Goal: Find specific page/section: Find specific page/section

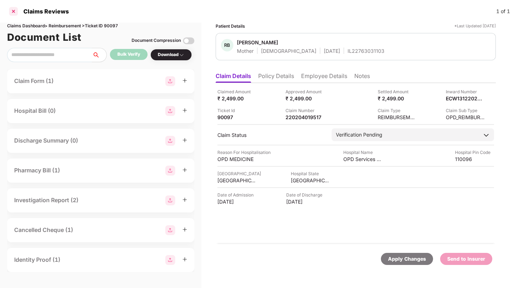
click at [16, 15] on div at bounding box center [13, 11] width 11 height 11
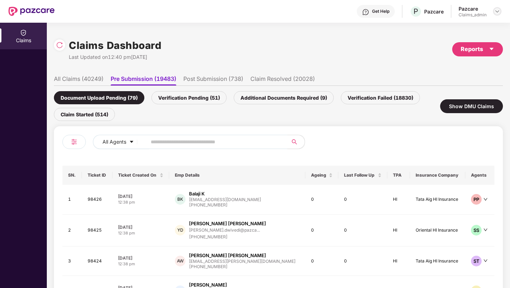
click at [494, 11] on img at bounding box center [497, 12] width 6 height 6
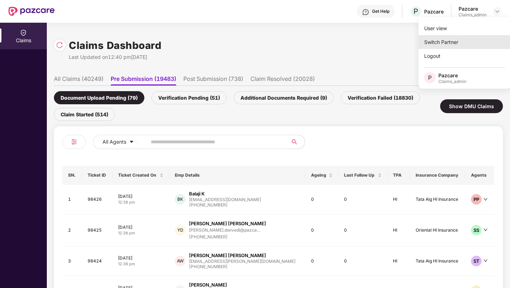
click at [446, 40] on div "Switch Partner" at bounding box center [464, 42] width 92 height 14
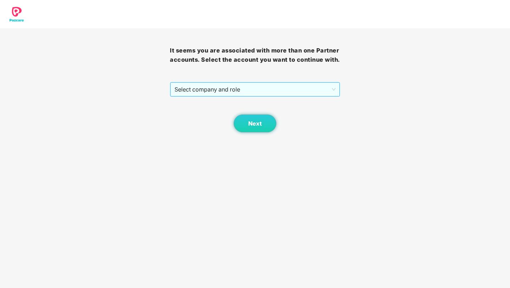
click at [234, 94] on span "Select company and role" at bounding box center [254, 89] width 161 height 13
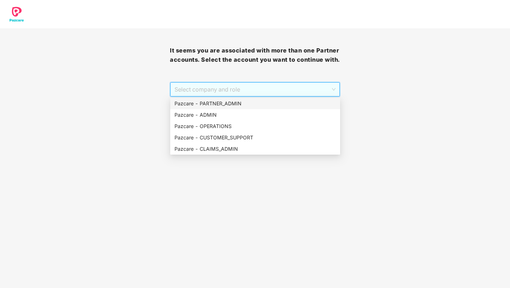
click at [219, 105] on div "Pazcare - PARTNER_ADMIN" at bounding box center [254, 104] width 161 height 8
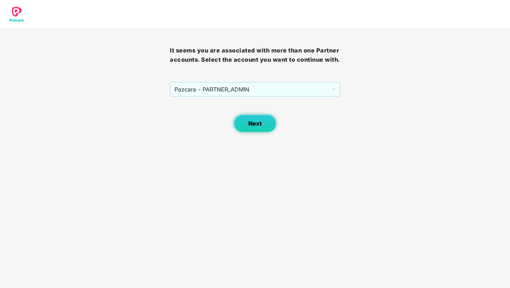
click at [258, 125] on span "Next" at bounding box center [254, 123] width 13 height 7
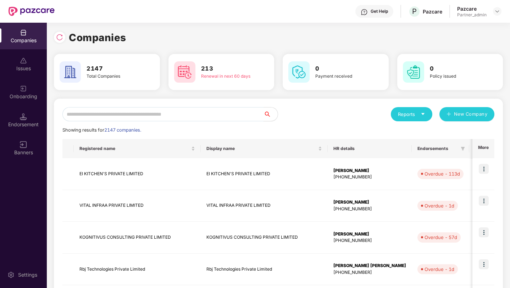
click at [211, 112] on input "text" at bounding box center [162, 114] width 201 height 14
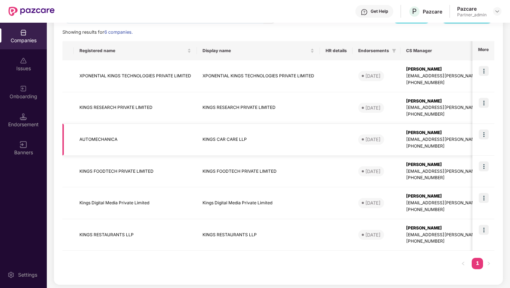
scroll to position [100, 0]
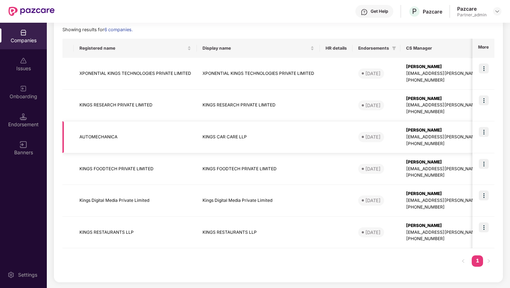
type input "*****"
click at [482, 100] on img at bounding box center [484, 100] width 10 height 10
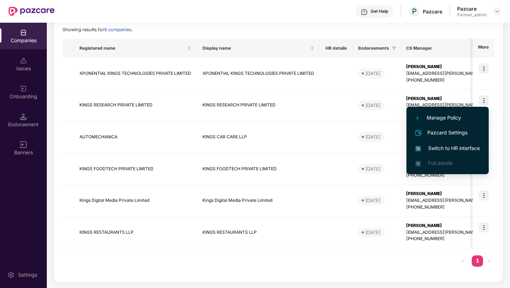
click at [436, 149] on span "Switch to HR interface" at bounding box center [447, 148] width 65 height 8
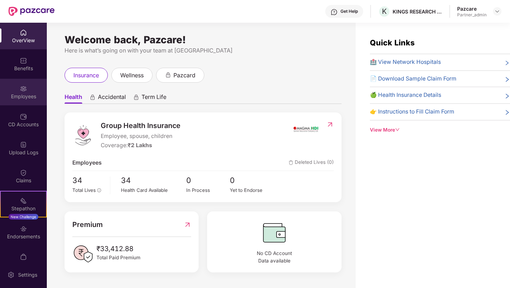
click at [33, 99] on div "Employees" at bounding box center [23, 96] width 47 height 7
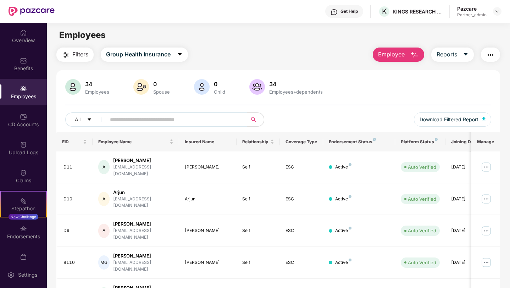
click at [133, 118] on input "text" at bounding box center [173, 119] width 127 height 11
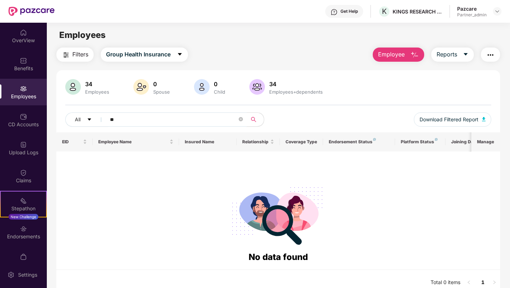
type input "*"
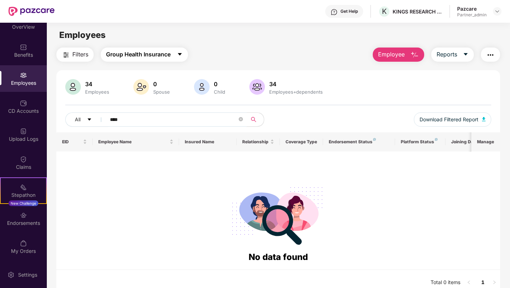
click at [159, 55] on span "Group Health Insurance" at bounding box center [138, 54] width 65 height 9
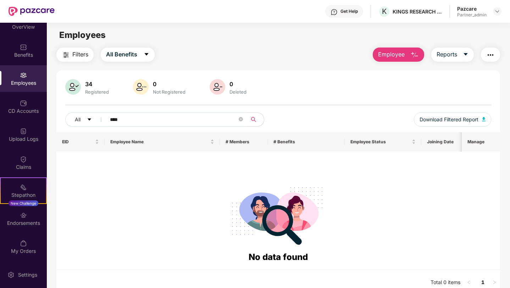
click at [151, 120] on input "****" at bounding box center [173, 119] width 127 height 11
type input "*"
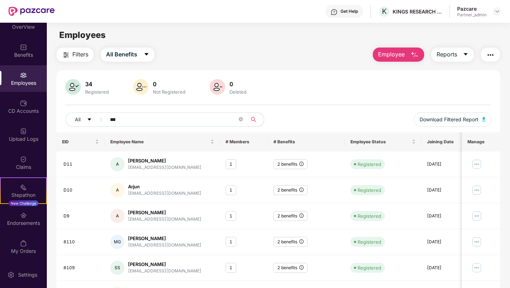
type input "****"
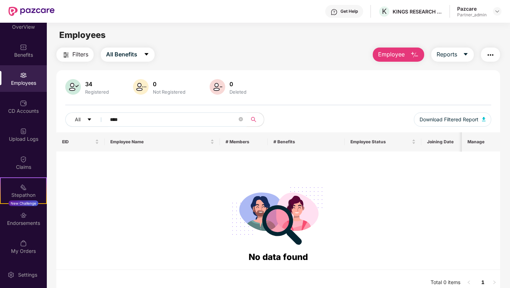
click at [160, 119] on input "****" at bounding box center [173, 119] width 127 height 11
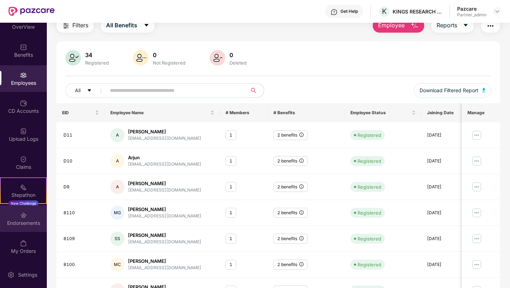
scroll to position [41, 0]
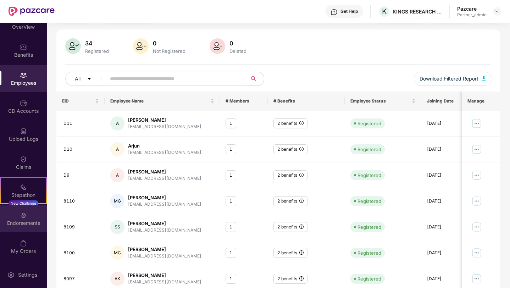
click at [17, 223] on div "Endorsements" at bounding box center [23, 222] width 47 height 7
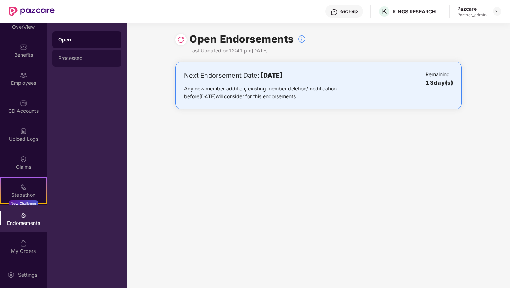
click at [78, 60] on div "Processed" at bounding box center [86, 58] width 57 height 6
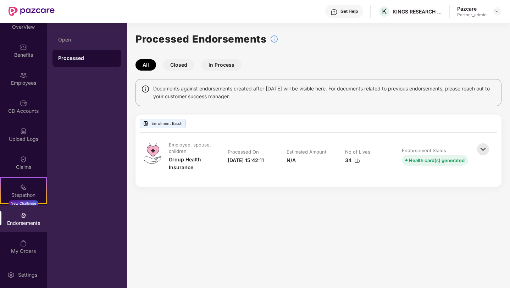
click at [480, 150] on img at bounding box center [483, 149] width 16 height 16
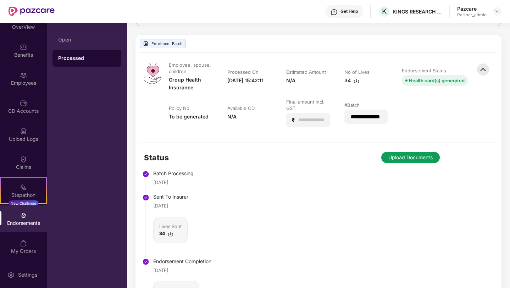
scroll to position [133, 0]
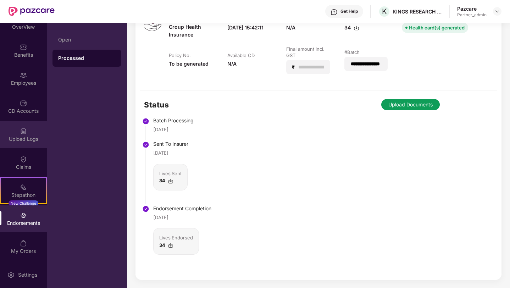
click at [22, 128] on img at bounding box center [23, 131] width 7 height 7
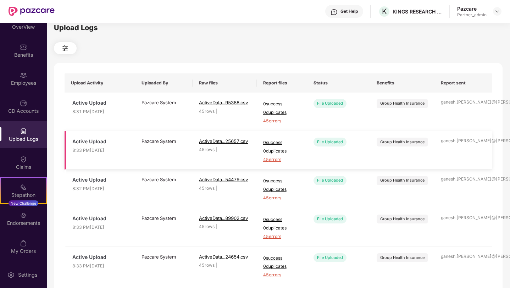
scroll to position [226, 0]
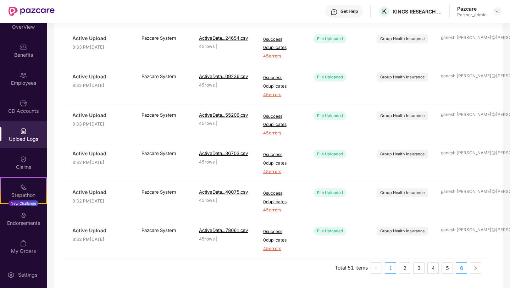
click at [458, 268] on link "6" at bounding box center [461, 268] width 11 height 11
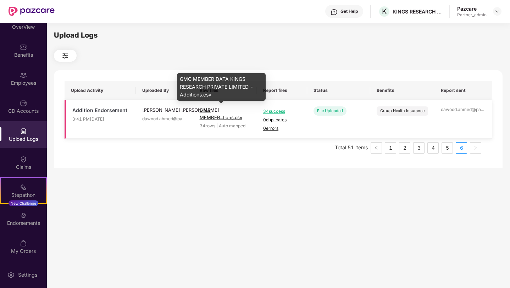
click at [211, 116] on span "GMC MEMBER...tions.csv" at bounding box center [221, 113] width 43 height 13
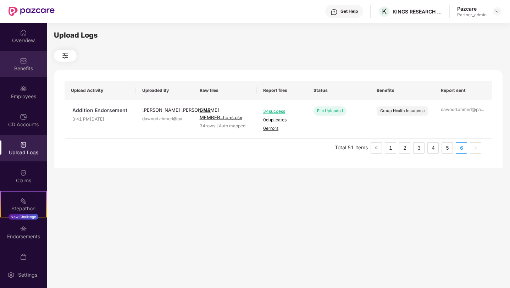
click at [22, 69] on div "Benefits" at bounding box center [23, 68] width 47 height 7
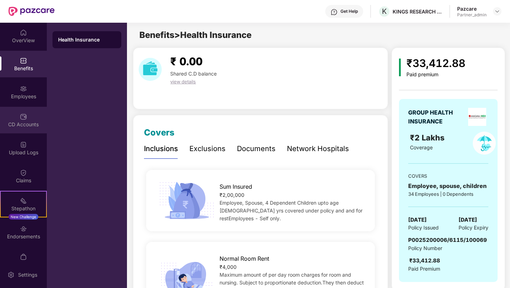
click at [21, 119] on img at bounding box center [23, 116] width 7 height 7
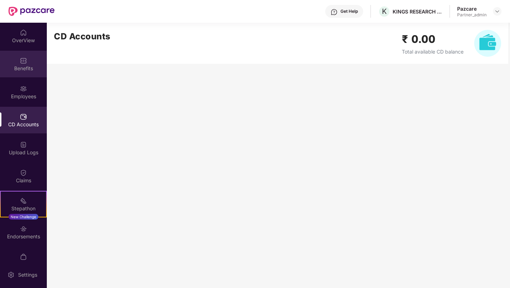
click at [25, 66] on div "Benefits" at bounding box center [23, 68] width 47 height 7
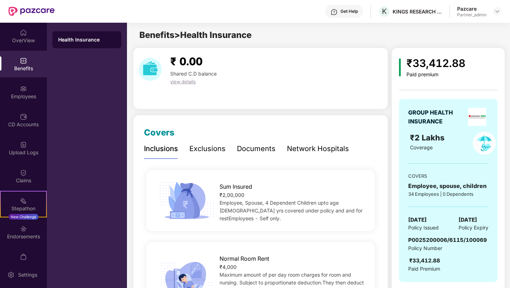
scroll to position [13, 0]
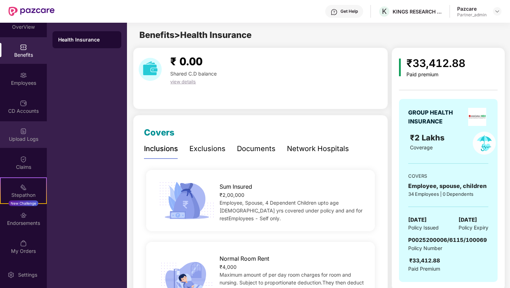
click at [29, 137] on div "Upload Logs" at bounding box center [23, 138] width 47 height 7
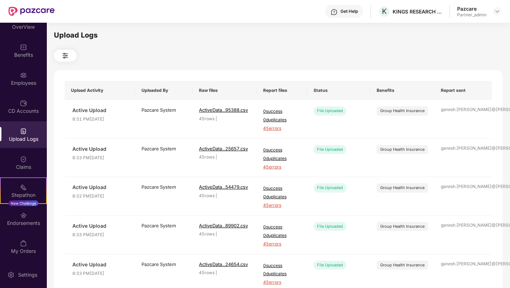
scroll to position [226, 0]
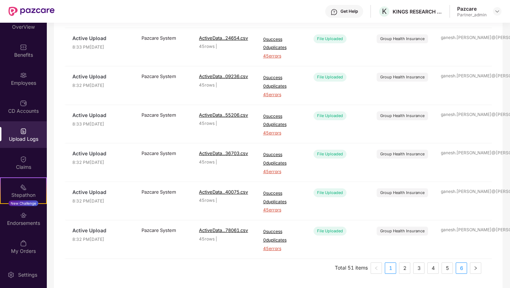
click at [465, 268] on link "6" at bounding box center [461, 268] width 11 height 11
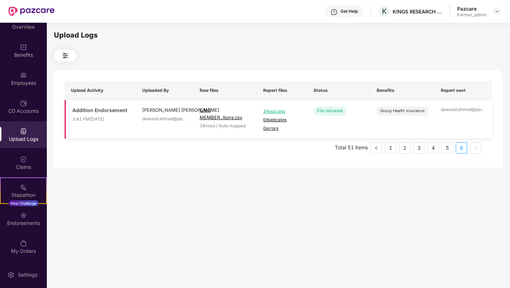
click at [228, 116] on span "GMC MEMBER...tions.csv" at bounding box center [221, 113] width 43 height 13
click at [499, 13] on img at bounding box center [497, 12] width 6 height 6
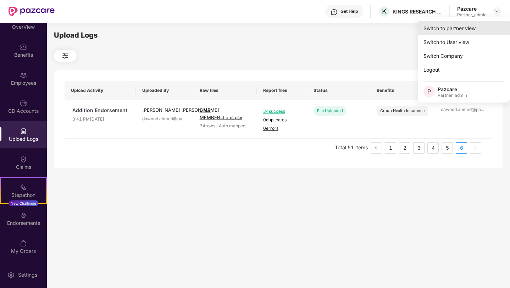
click at [457, 28] on div "Switch to partner view" at bounding box center [464, 28] width 92 height 14
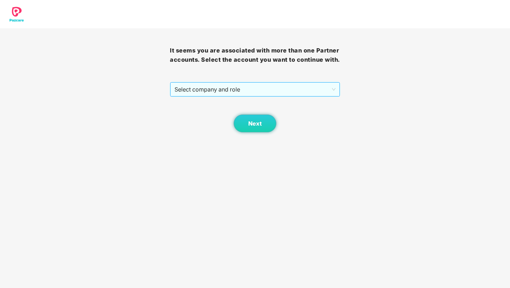
click at [268, 87] on span "Select company and role" at bounding box center [254, 89] width 161 height 13
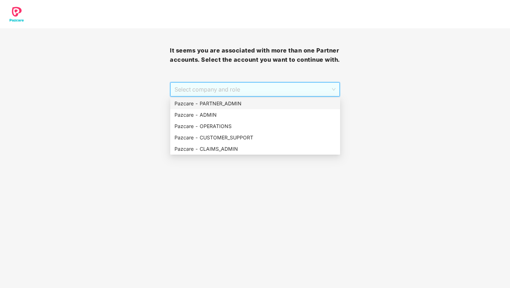
click at [233, 105] on div "Pazcare - PARTNER_ADMIN" at bounding box center [254, 104] width 161 height 8
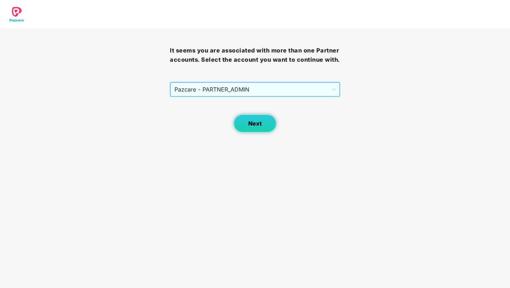
click at [257, 120] on span "Next" at bounding box center [254, 123] width 13 height 7
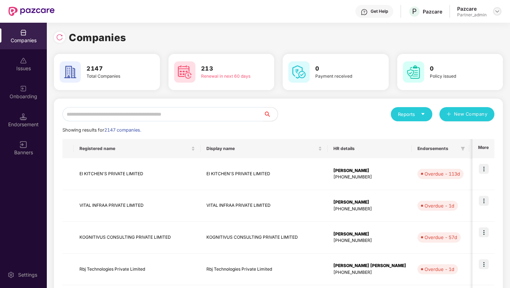
click at [496, 13] on img at bounding box center [497, 12] width 6 height 6
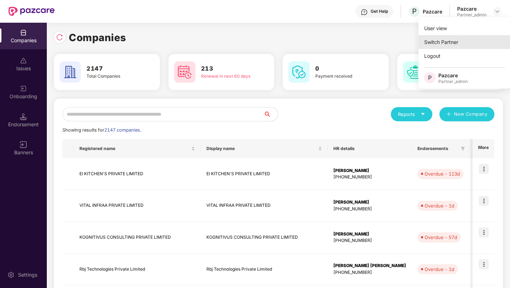
click at [462, 39] on div "Switch Partner" at bounding box center [464, 42] width 92 height 14
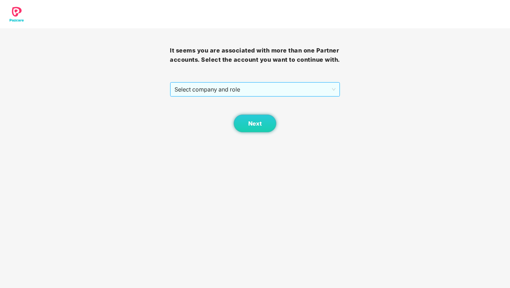
click at [294, 97] on div "Select company and role" at bounding box center [255, 89] width 170 height 15
click at [293, 94] on span "Select company and role" at bounding box center [254, 89] width 161 height 13
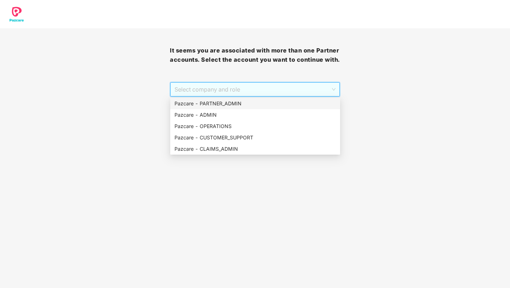
click at [248, 104] on div "Pazcare - PARTNER_ADMIN" at bounding box center [254, 104] width 161 height 8
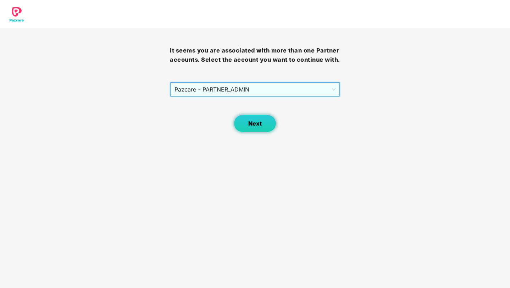
click at [258, 117] on button "Next" at bounding box center [255, 123] width 43 height 18
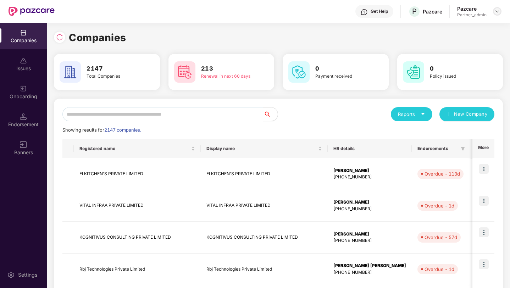
click at [496, 11] on img at bounding box center [497, 12] width 6 height 6
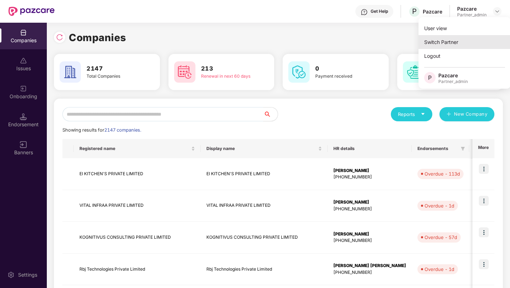
click at [451, 38] on div "Switch Partner" at bounding box center [464, 42] width 92 height 14
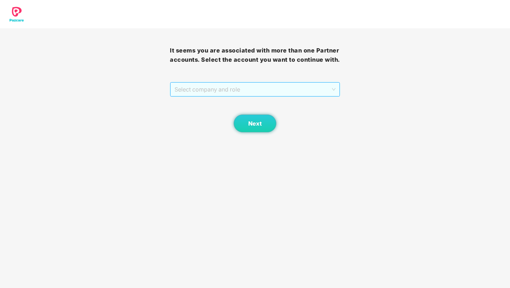
click at [331, 85] on span "Select company and role" at bounding box center [254, 89] width 161 height 13
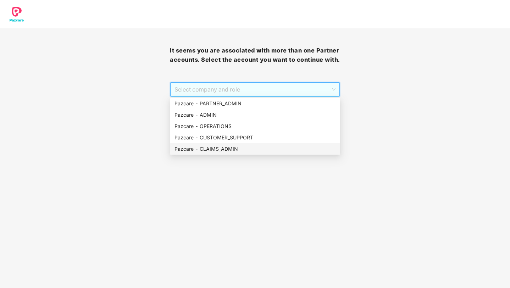
click at [250, 146] on div "Pazcare - CLAIMS_ADMIN" at bounding box center [254, 149] width 161 height 8
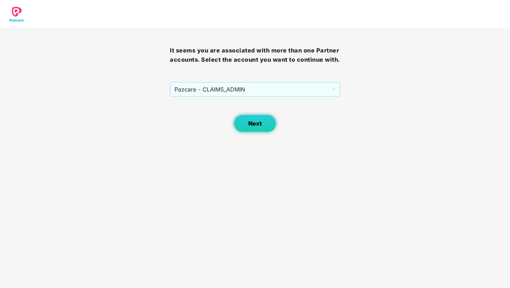
click at [262, 126] on button "Next" at bounding box center [255, 123] width 43 height 18
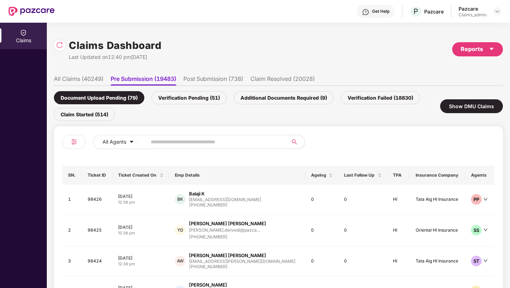
click at [151, 141] on input "text" at bounding box center [214, 141] width 127 height 11
click at [97, 80] on li "All Claims (40249)" at bounding box center [79, 80] width 50 height 10
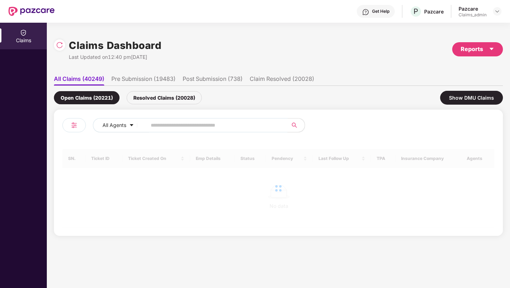
click at [159, 128] on input "text" at bounding box center [214, 125] width 127 height 11
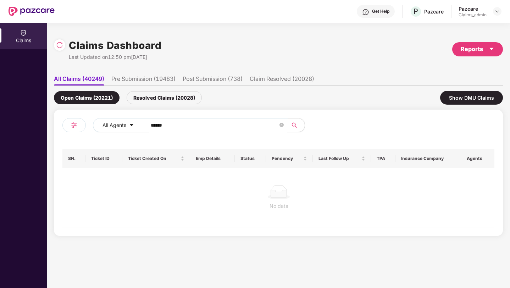
type input "******"
click at [176, 98] on div "Resolved Claims (20028)" at bounding box center [164, 97] width 75 height 13
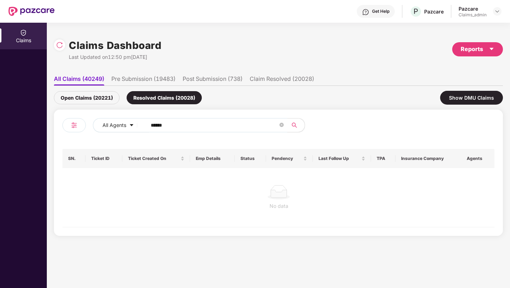
click at [93, 97] on div "Open Claims (20221)" at bounding box center [87, 97] width 66 height 13
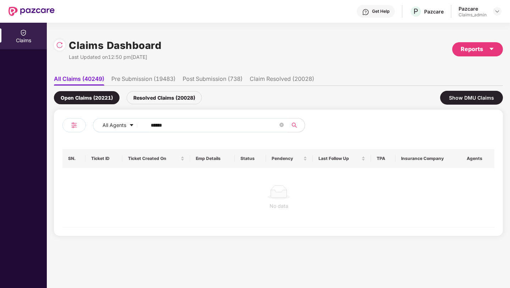
click at [123, 83] on li "Pre Submission (19483)" at bounding box center [143, 80] width 64 height 10
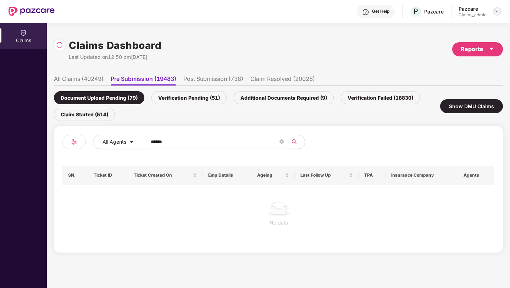
click at [495, 12] on img at bounding box center [497, 12] width 6 height 6
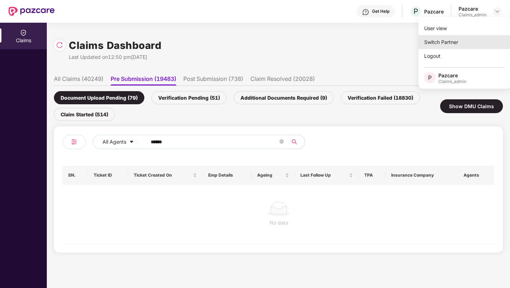
click at [464, 41] on div "Switch Partner" at bounding box center [464, 42] width 92 height 14
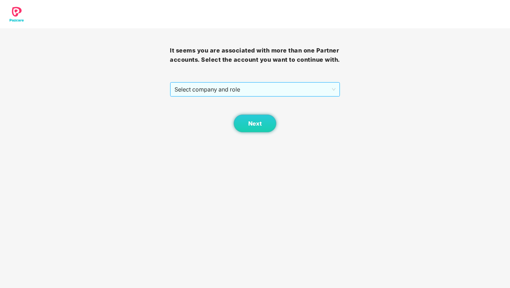
click at [244, 89] on span "Select company and role" at bounding box center [254, 89] width 161 height 13
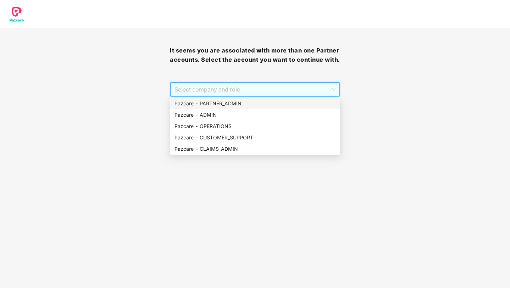
click at [226, 102] on div "Pazcare - PARTNER_ADMIN" at bounding box center [254, 104] width 161 height 8
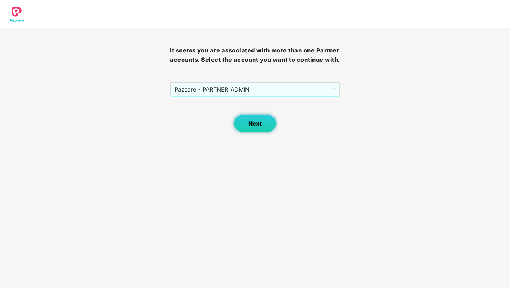
click at [246, 127] on button "Next" at bounding box center [255, 123] width 43 height 18
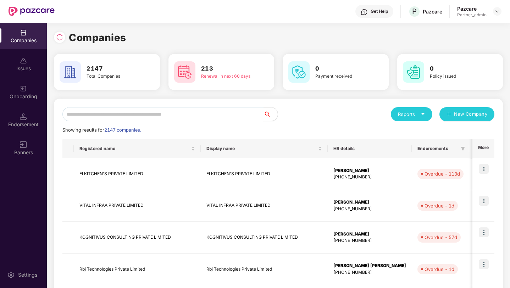
click at [114, 114] on input "text" at bounding box center [162, 114] width 201 height 14
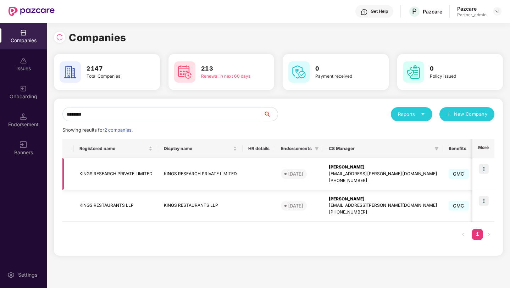
type input "********"
click at [486, 169] on img at bounding box center [484, 169] width 10 height 10
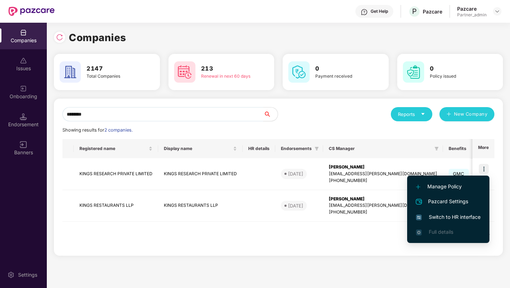
click at [444, 217] on span "Switch to HR interface" at bounding box center [448, 217] width 65 height 8
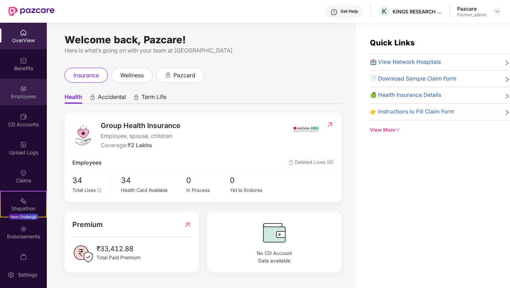
click at [25, 87] on img at bounding box center [23, 88] width 7 height 7
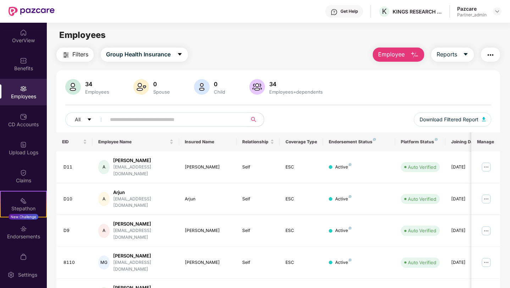
click at [145, 121] on input "text" at bounding box center [173, 119] width 127 height 11
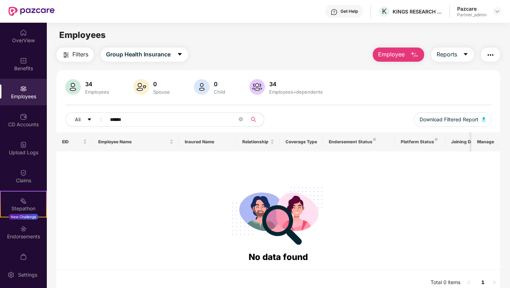
type input "******"
click at [27, 62] on div "Benefits" at bounding box center [23, 64] width 47 height 27
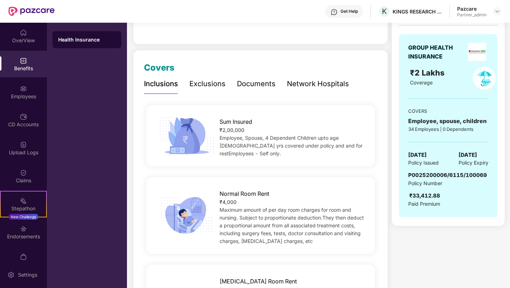
scroll to position [67, 0]
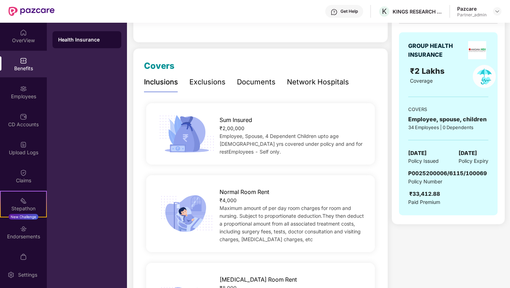
click at [416, 193] on div "₹33,412.88" at bounding box center [424, 194] width 31 height 9
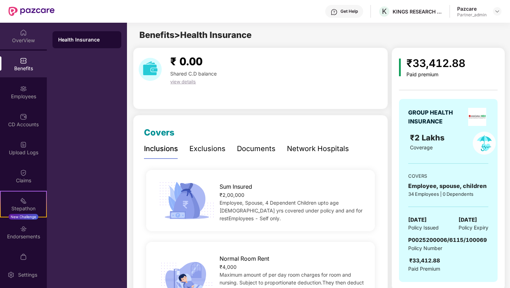
click at [21, 39] on div "OverView" at bounding box center [23, 40] width 47 height 7
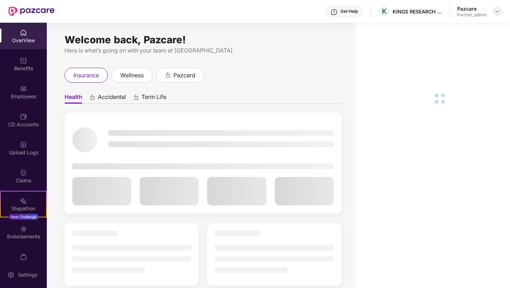
click at [497, 11] on img at bounding box center [497, 12] width 6 height 6
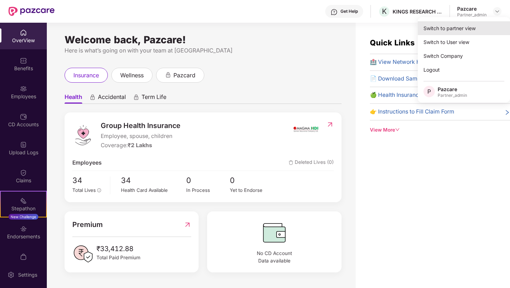
click at [452, 28] on div "Switch to partner view" at bounding box center [464, 28] width 92 height 14
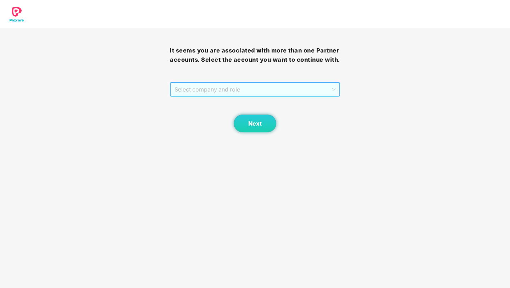
click at [216, 86] on span "Select company and role" at bounding box center [254, 89] width 161 height 13
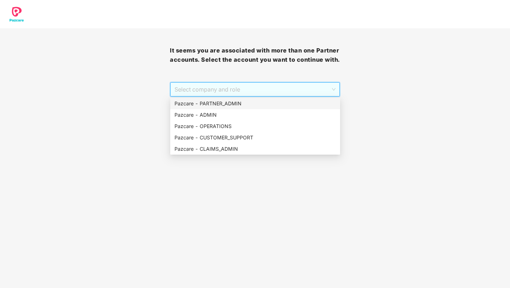
click at [200, 104] on div "Pazcare - PARTNER_ADMIN" at bounding box center [254, 104] width 161 height 8
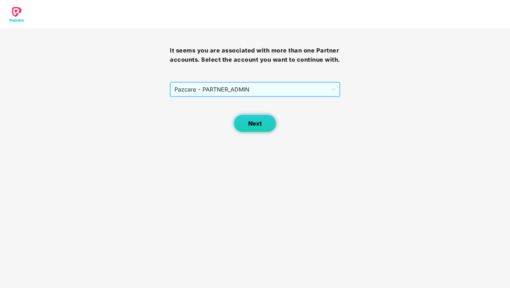
click at [243, 126] on button "Next" at bounding box center [255, 123] width 43 height 18
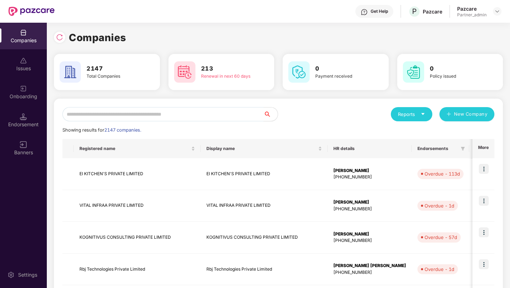
click at [140, 111] on input "text" at bounding box center [162, 114] width 201 height 14
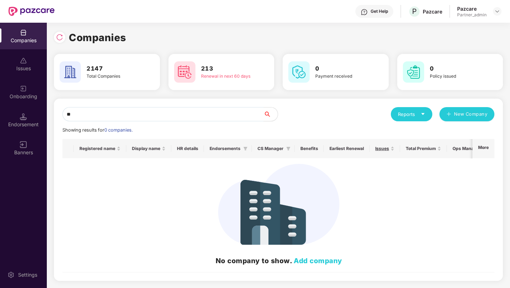
type input "*"
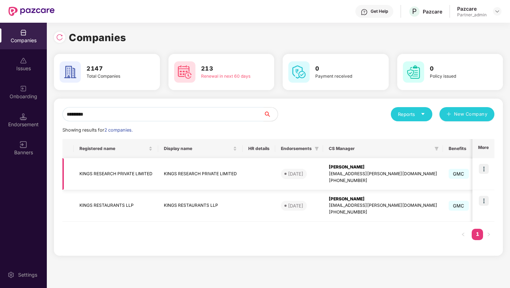
type input "*********"
click at [484, 170] on img at bounding box center [484, 169] width 10 height 10
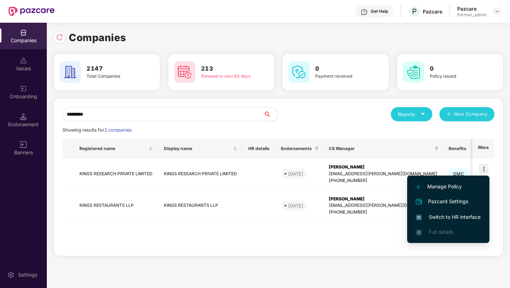
click at [452, 219] on span "Switch to HR interface" at bounding box center [448, 217] width 65 height 8
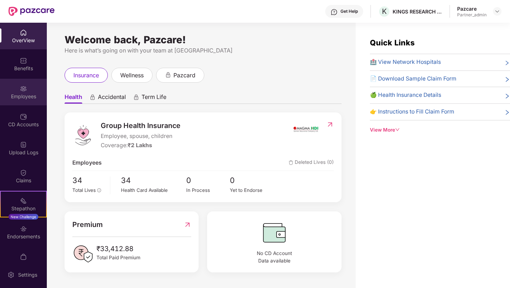
click at [26, 97] on div "Employees" at bounding box center [23, 96] width 47 height 7
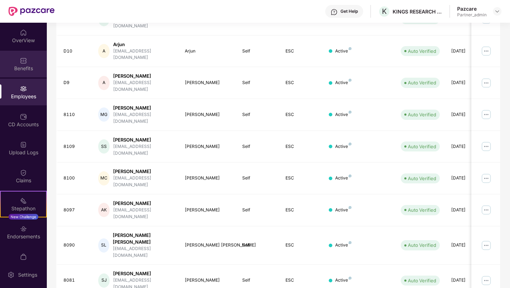
click at [25, 59] on img at bounding box center [23, 60] width 7 height 7
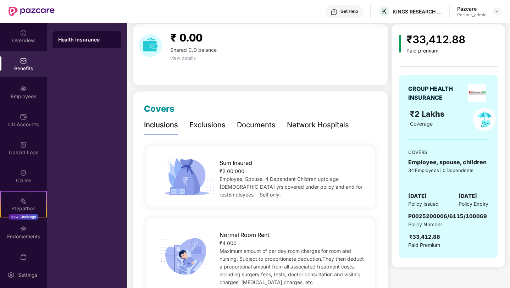
scroll to position [22, 0]
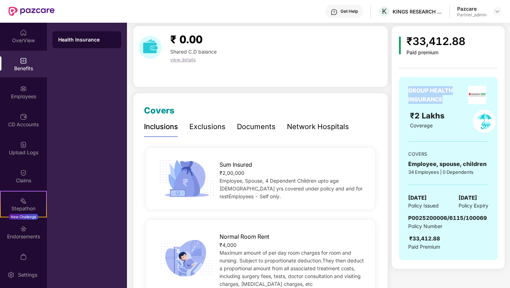
drag, startPoint x: 452, startPoint y: 102, endPoint x: 401, endPoint y: 87, distance: 53.5
click at [401, 87] on div "GROUP HEALTH INSURANCE ₹2 Lakhs Coverage COVERS Employee, spouse, children 34 E…" at bounding box center [448, 168] width 99 height 183
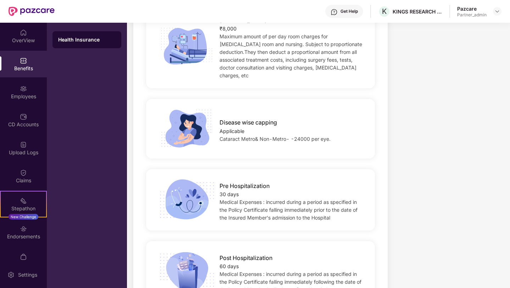
scroll to position [0, 0]
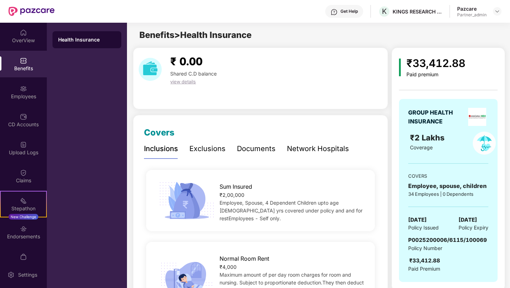
click at [254, 143] on div "Documents" at bounding box center [256, 148] width 39 height 19
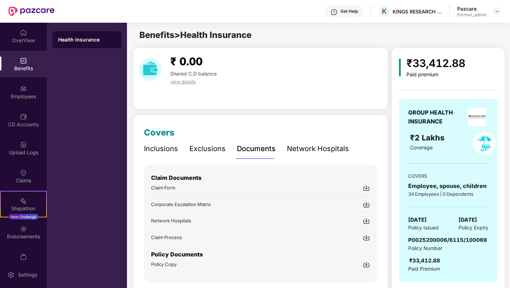
scroll to position [27, 0]
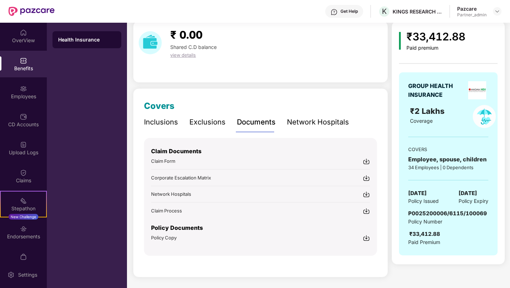
click at [366, 238] on img at bounding box center [366, 237] width 7 height 7
